Goal: Task Accomplishment & Management: Manage account settings

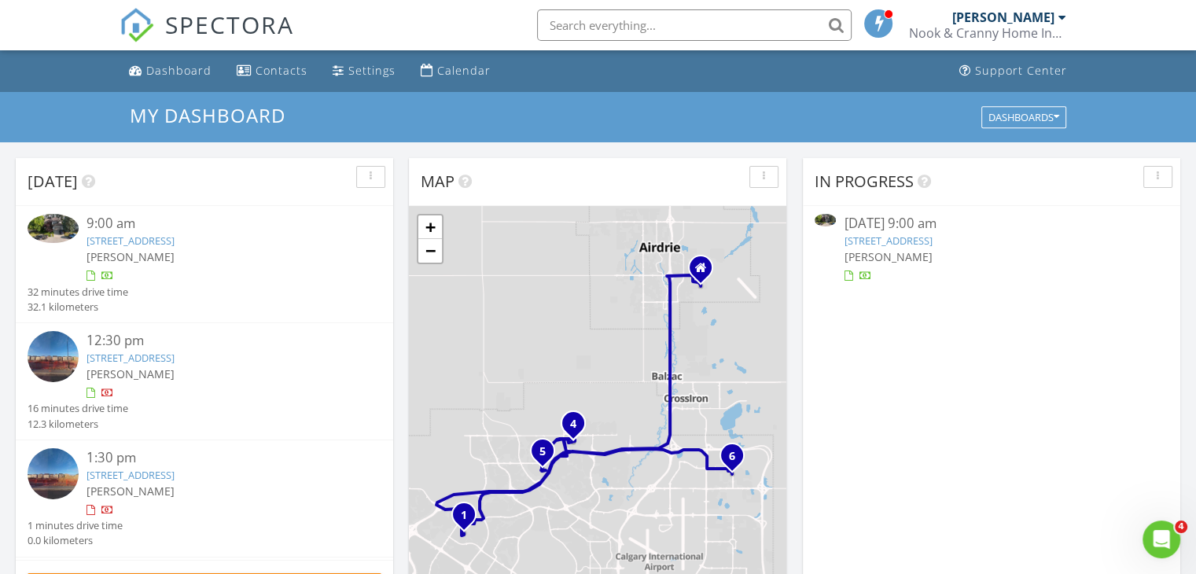
scroll to position [1455, 1220]
click at [138, 242] on link "47 Hawkside Close NW, Calgary, AB T3G 3K4" at bounding box center [130, 240] width 88 height 14
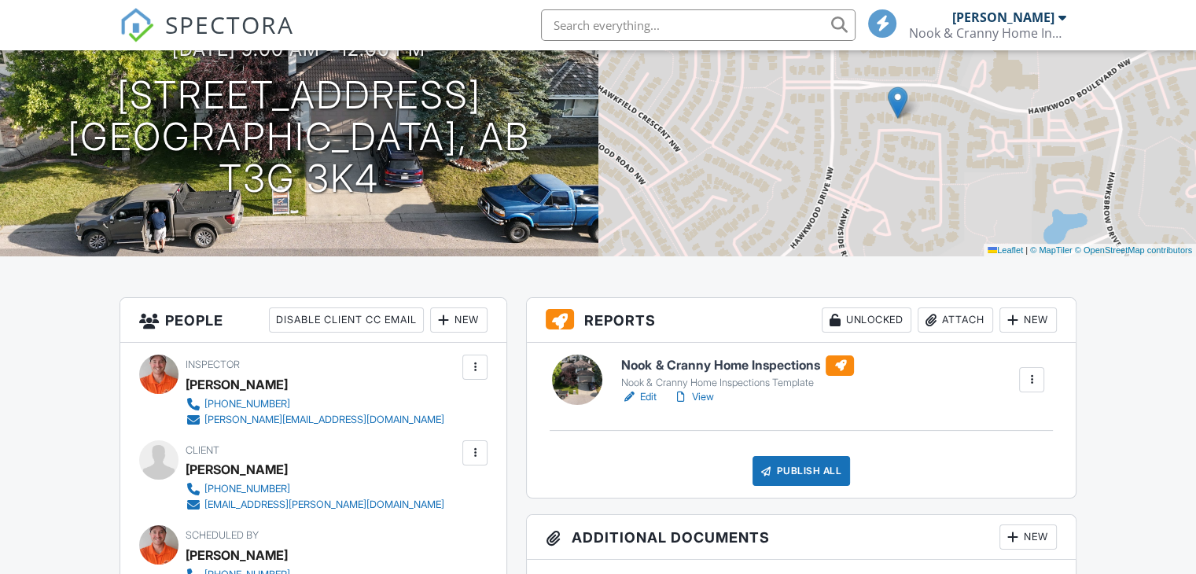
scroll to position [183, 0]
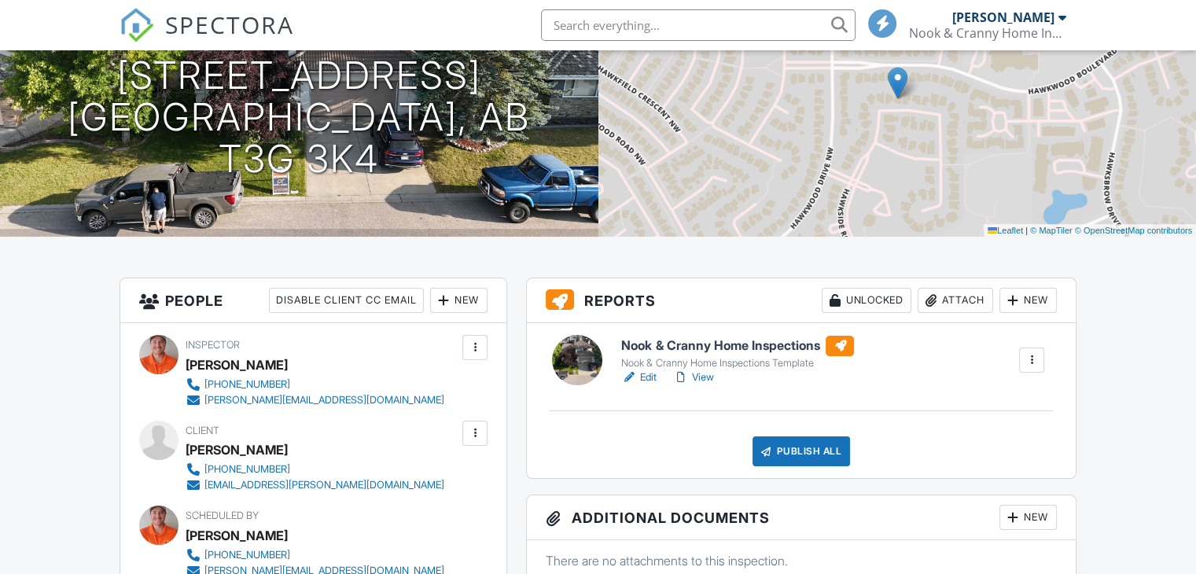
drag, startPoint x: 651, startPoint y: 379, endPoint x: 659, endPoint y: 377, distance: 8.2
click at [651, 379] on link "Edit" at bounding box center [638, 377] width 35 height 16
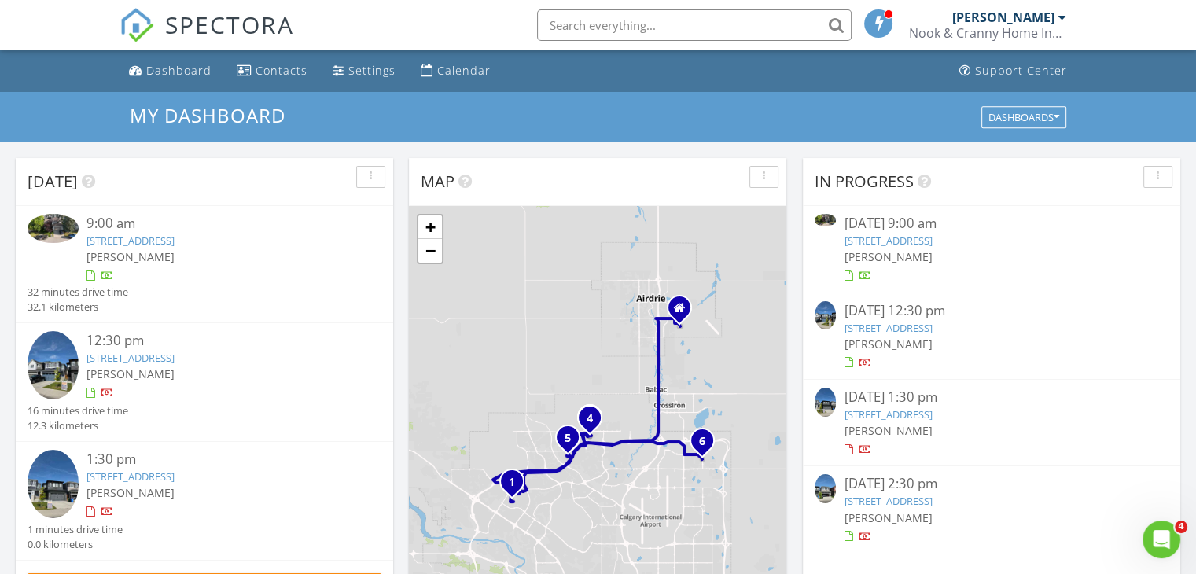
click at [174, 243] on link "47 Hawkside Close NW, Calgary, AB T3G 3K4" at bounding box center [130, 240] width 88 height 14
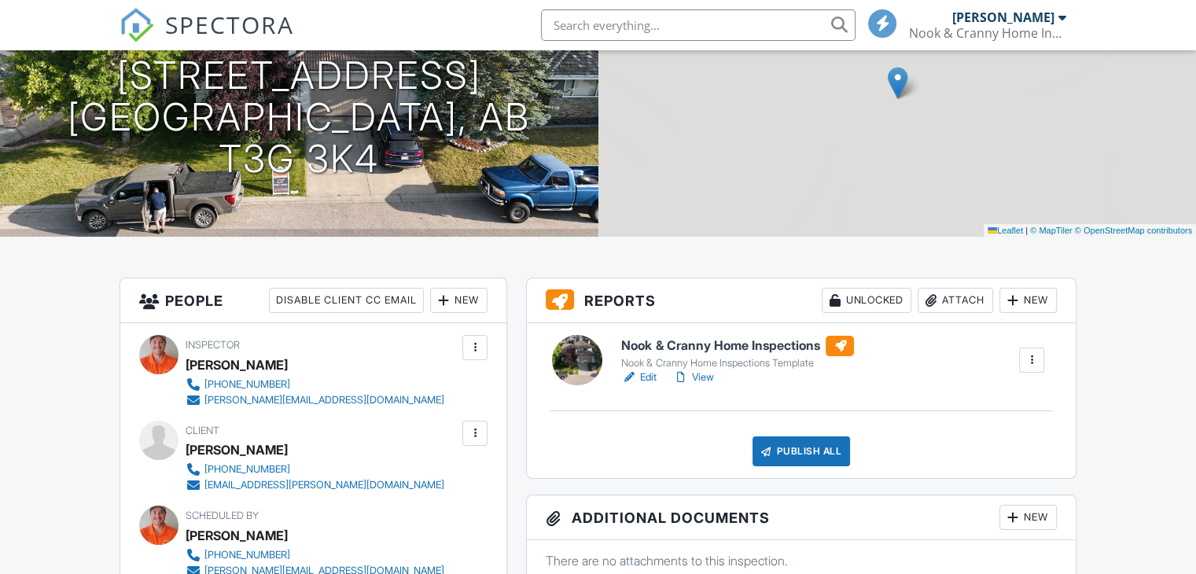
scroll to position [183, 0]
click at [650, 375] on link "Edit" at bounding box center [638, 377] width 35 height 16
